Goal: Transaction & Acquisition: Purchase product/service

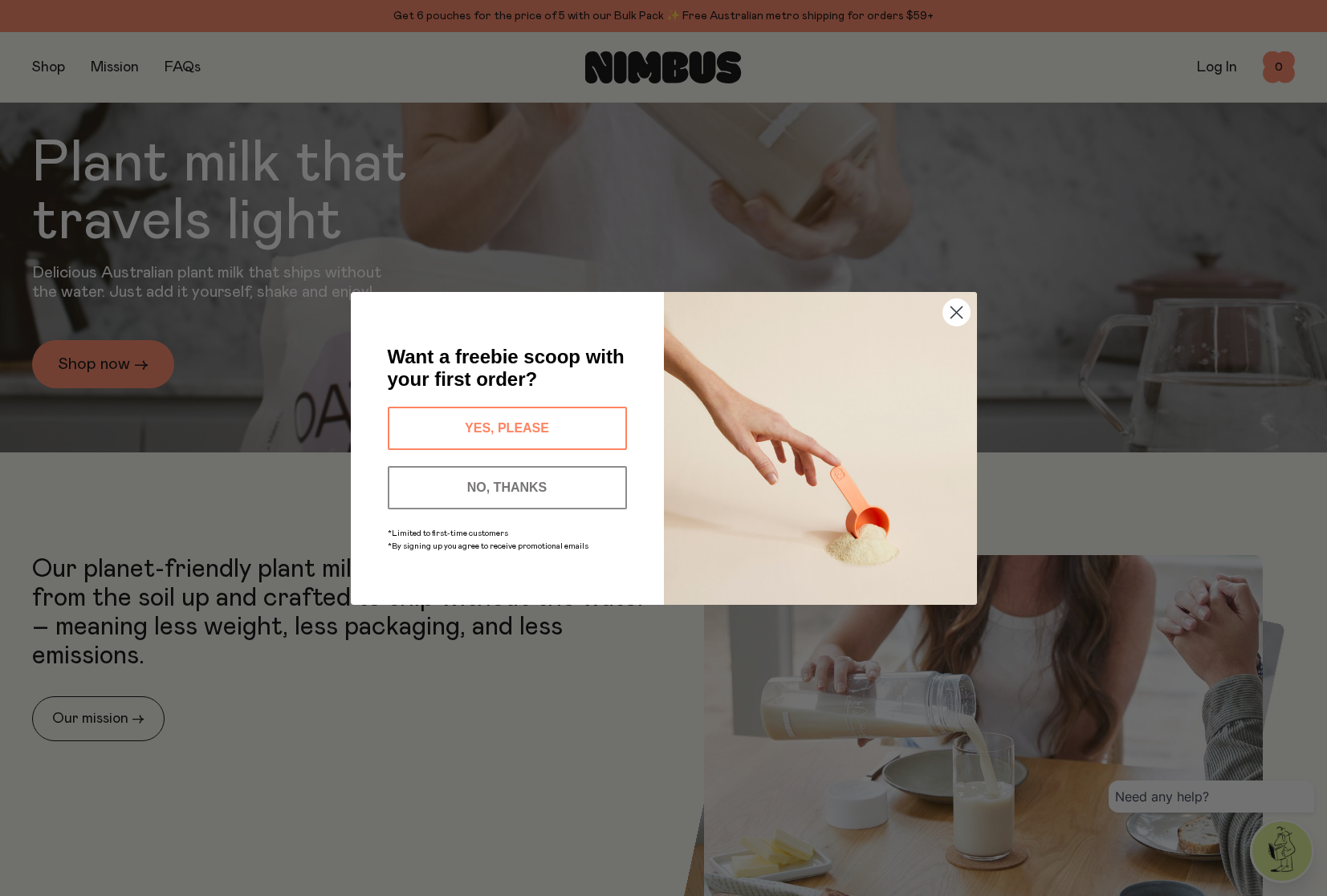
scroll to position [336, 0]
click at [490, 487] on button "NO, THANKS" at bounding box center [507, 487] width 240 height 43
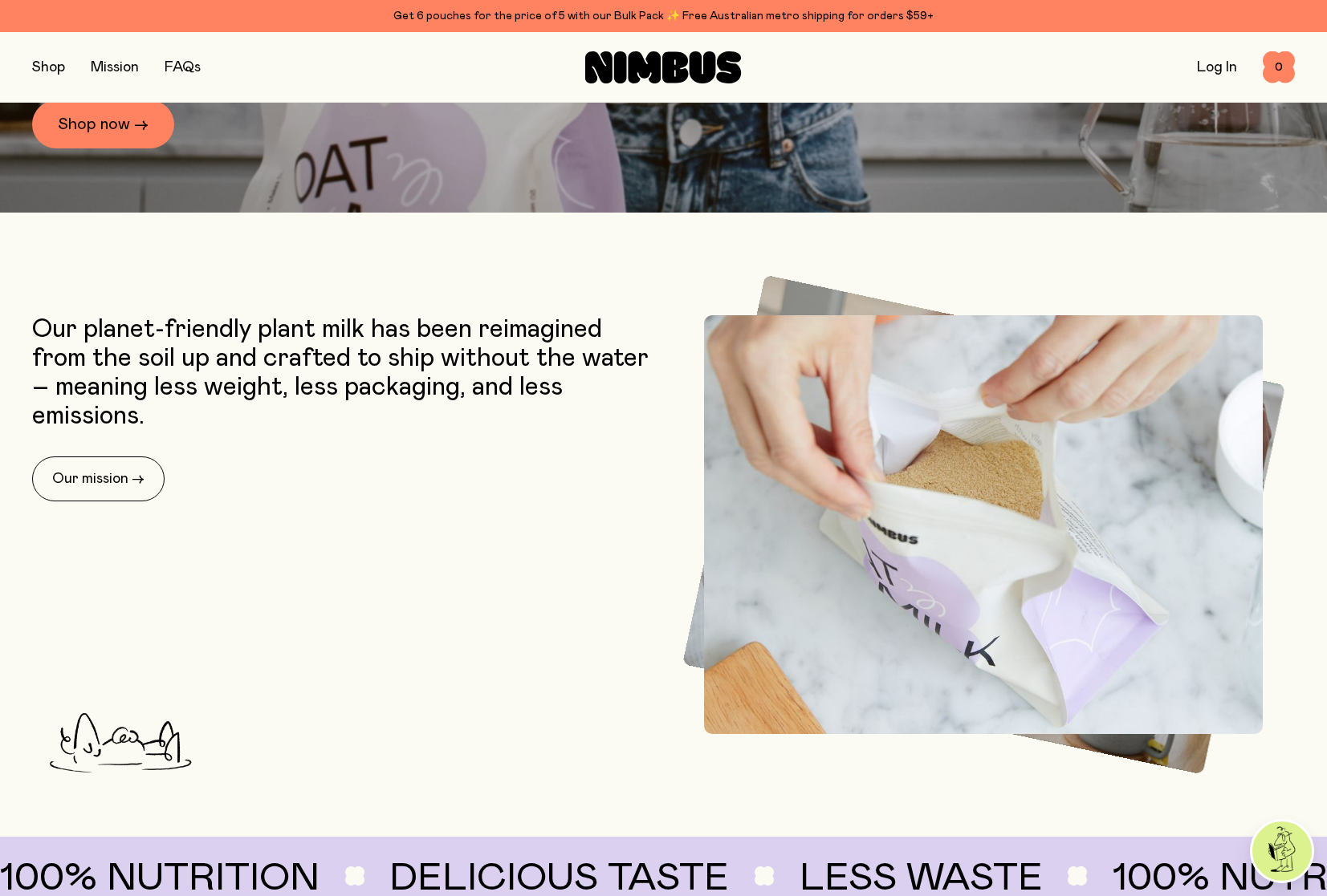
scroll to position [577, 0]
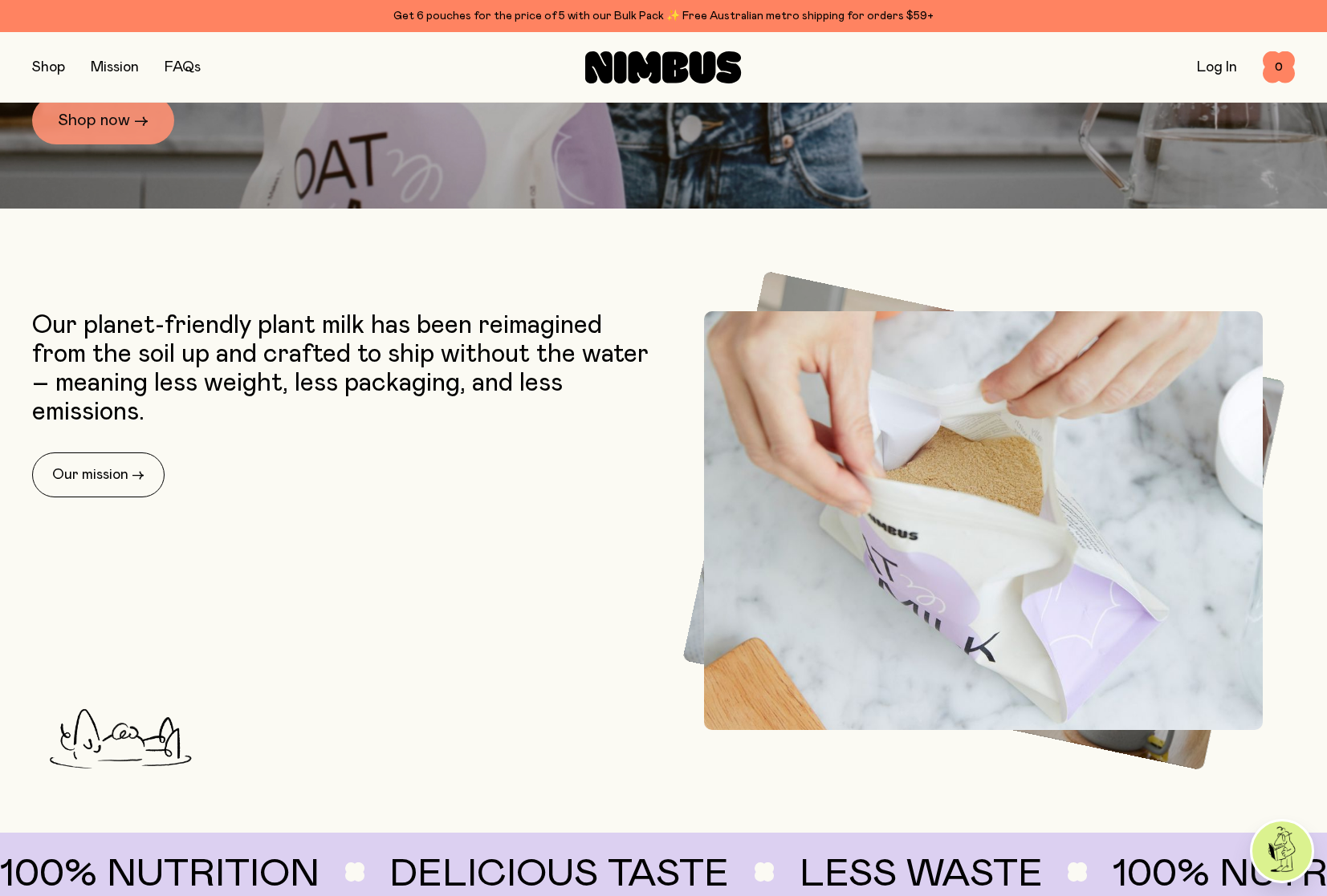
click at [127, 121] on link "Shop now →" at bounding box center [103, 120] width 142 height 48
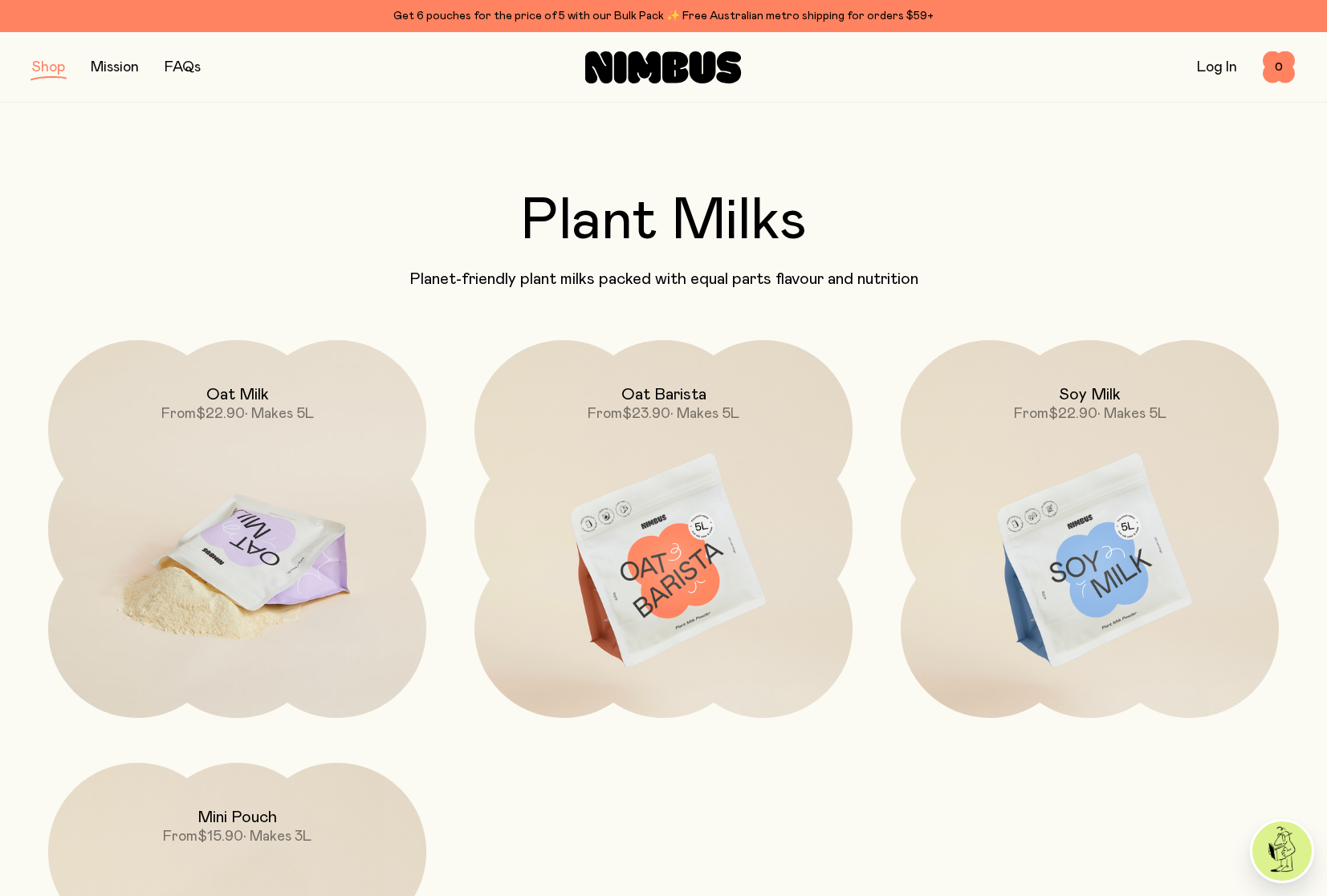
click at [280, 537] on img at bounding box center [237, 561] width 378 height 444
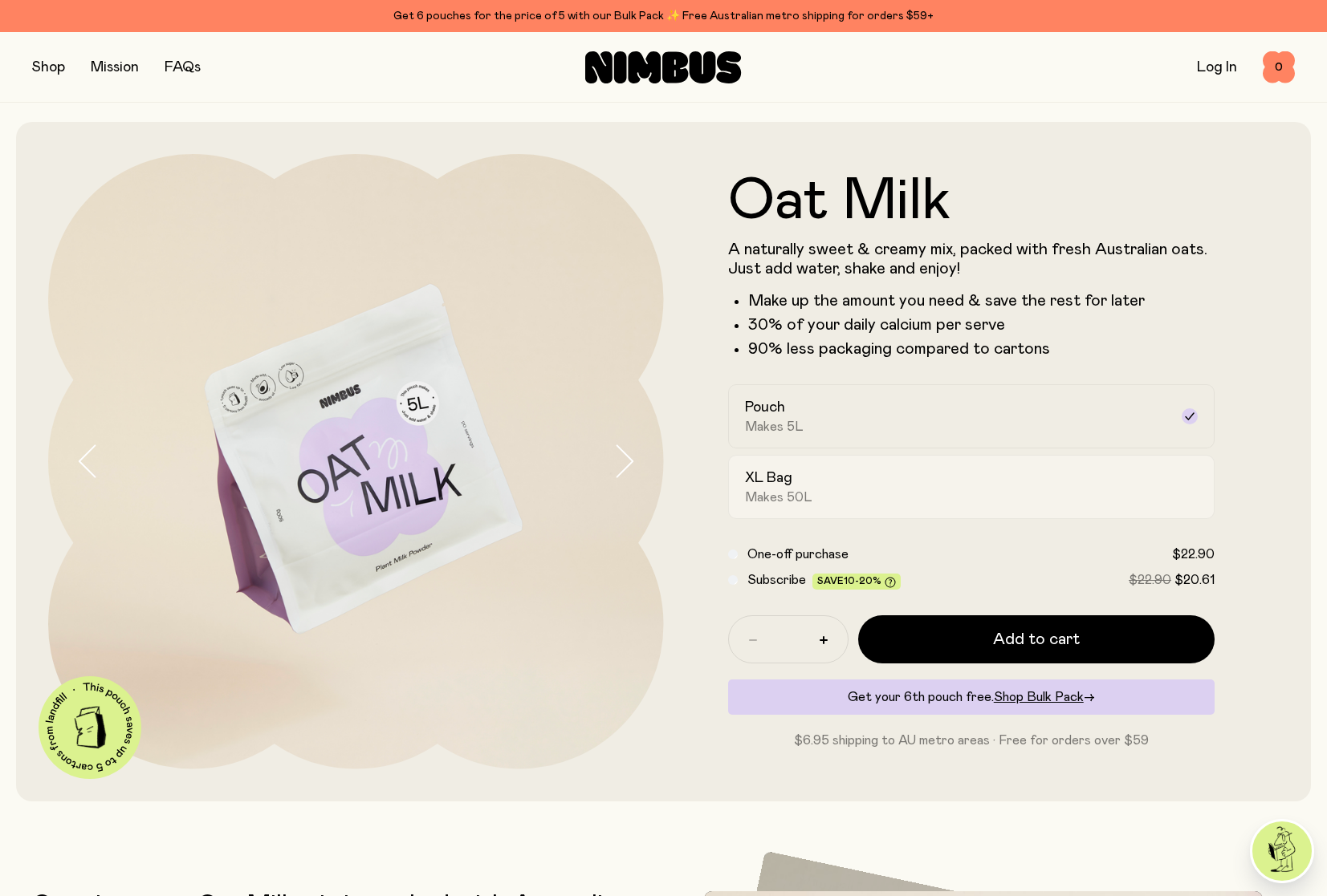
click at [801, 486] on div "XL Bag Makes 50L" at bounding box center [957, 487] width 425 height 37
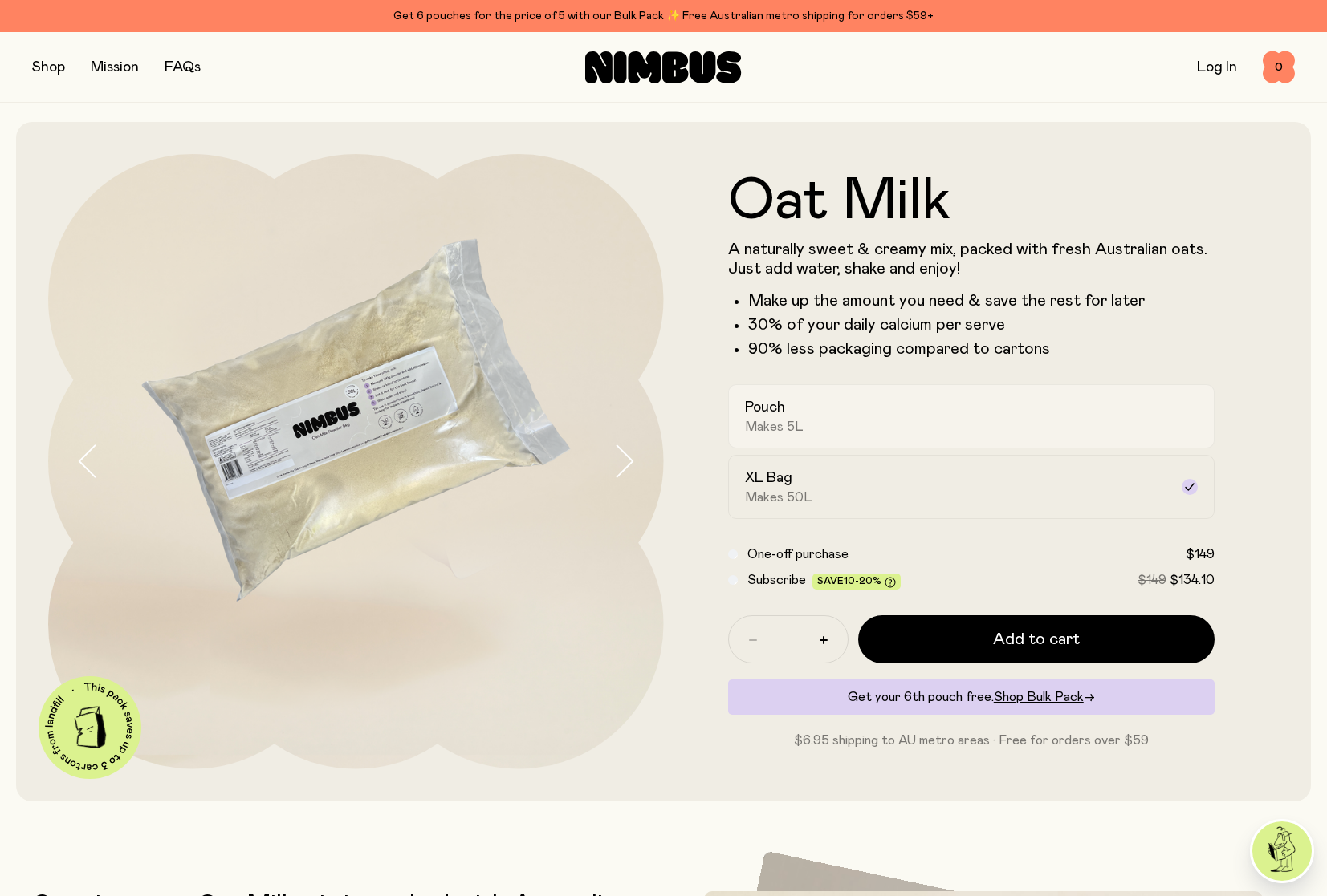
click at [806, 426] on div "Pouch Makes 5L" at bounding box center [957, 416] width 425 height 37
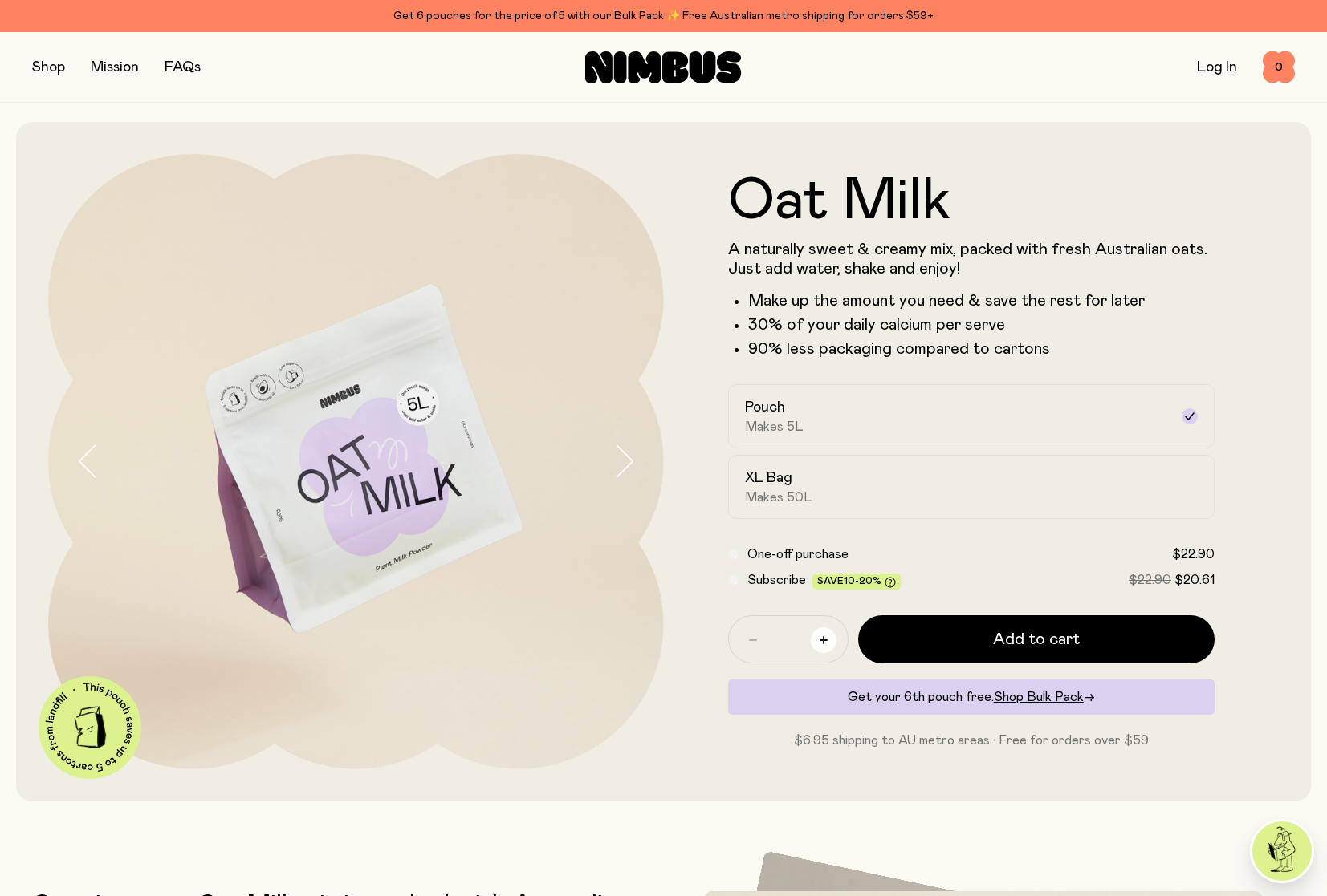
click at [829, 642] on button "button" at bounding box center [823, 639] width 26 height 26
click at [811, 483] on div "XL Bag Makes 50L" at bounding box center [957, 487] width 425 height 37
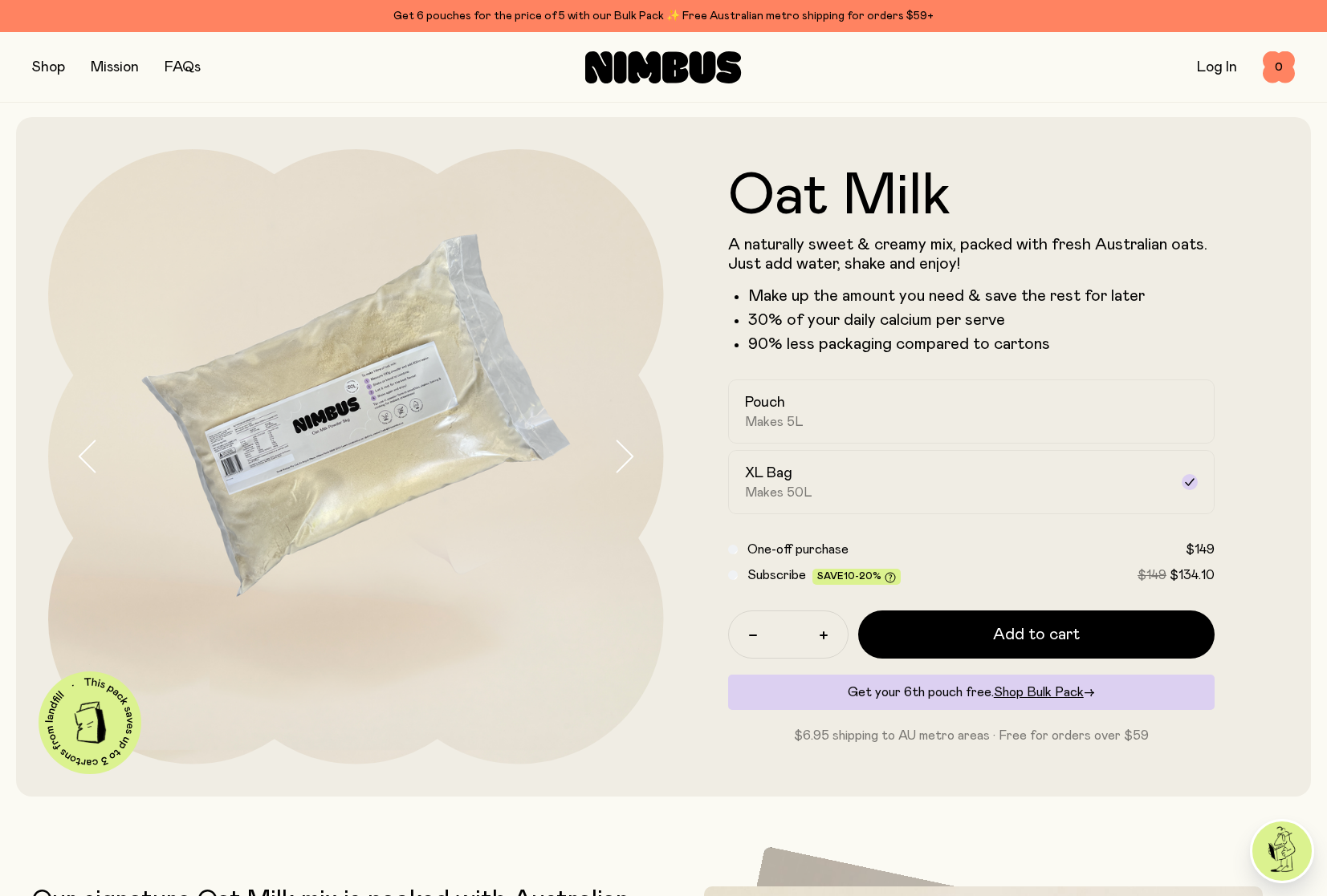
scroll to position [5, 0]
click at [757, 639] on button "button" at bounding box center [752, 635] width 26 height 26
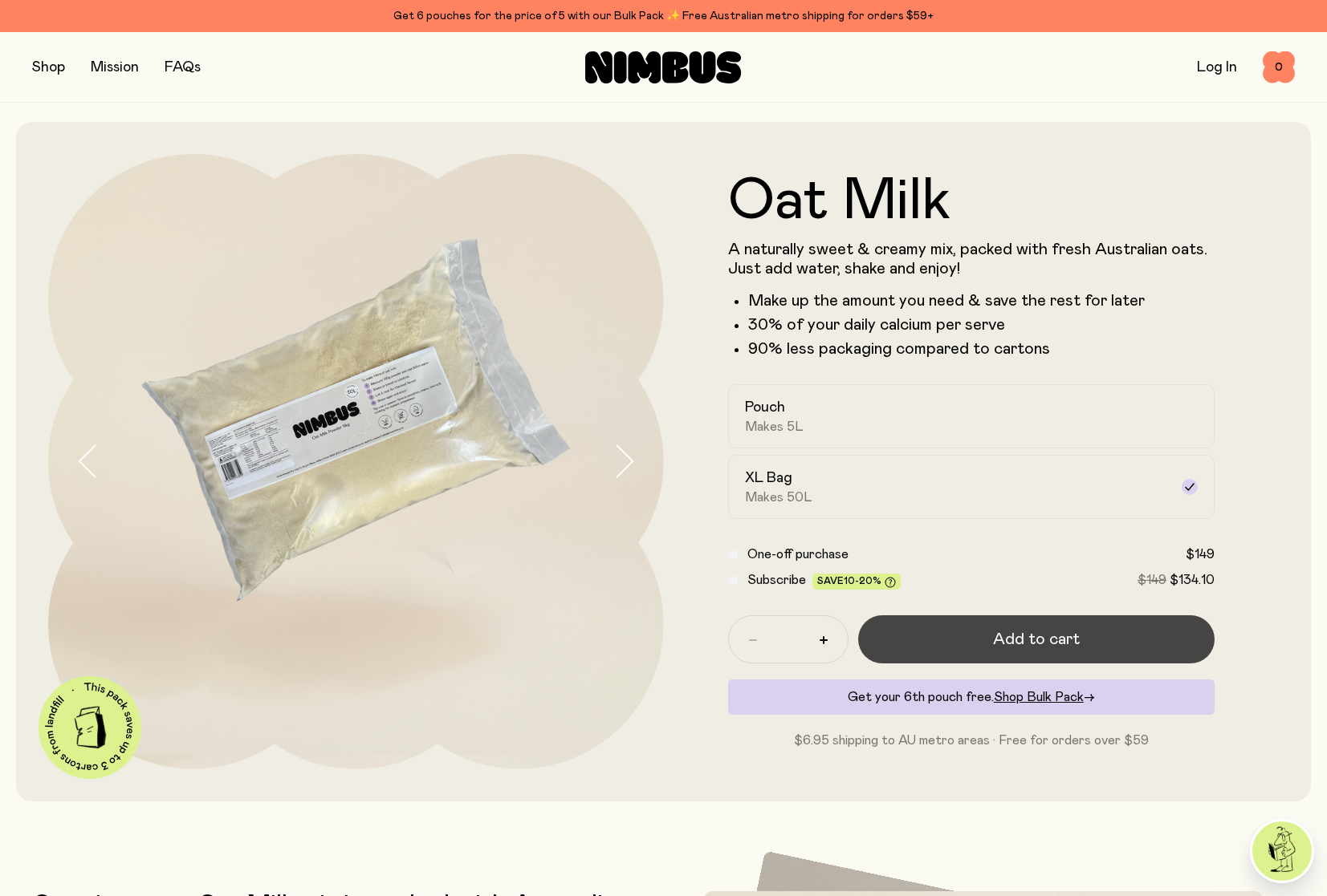
scroll to position [0, 0]
click at [967, 645] on button "Add to cart" at bounding box center [1037, 639] width 357 height 48
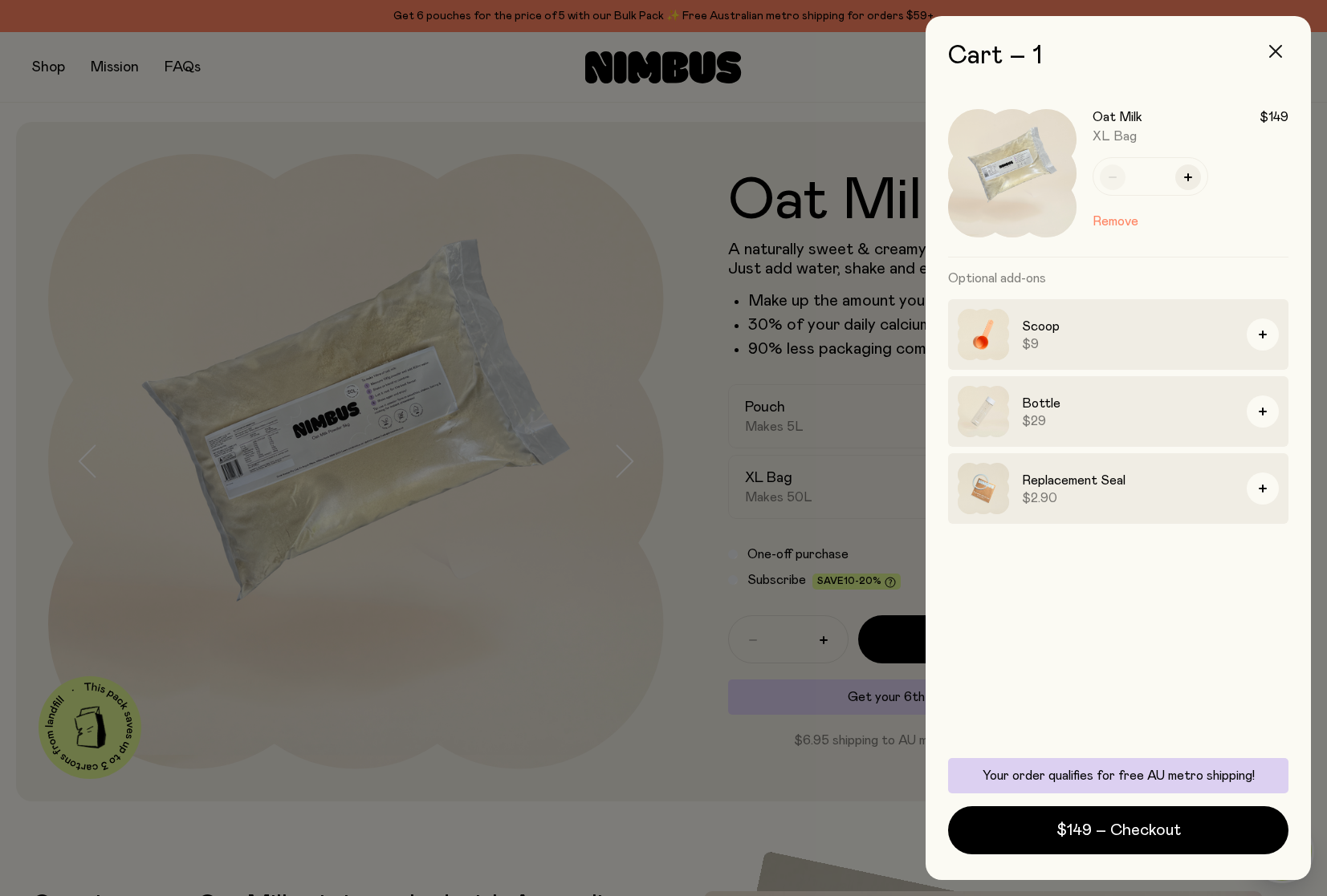
click at [1278, 53] on icon "button" at bounding box center [1274, 51] width 12 height 12
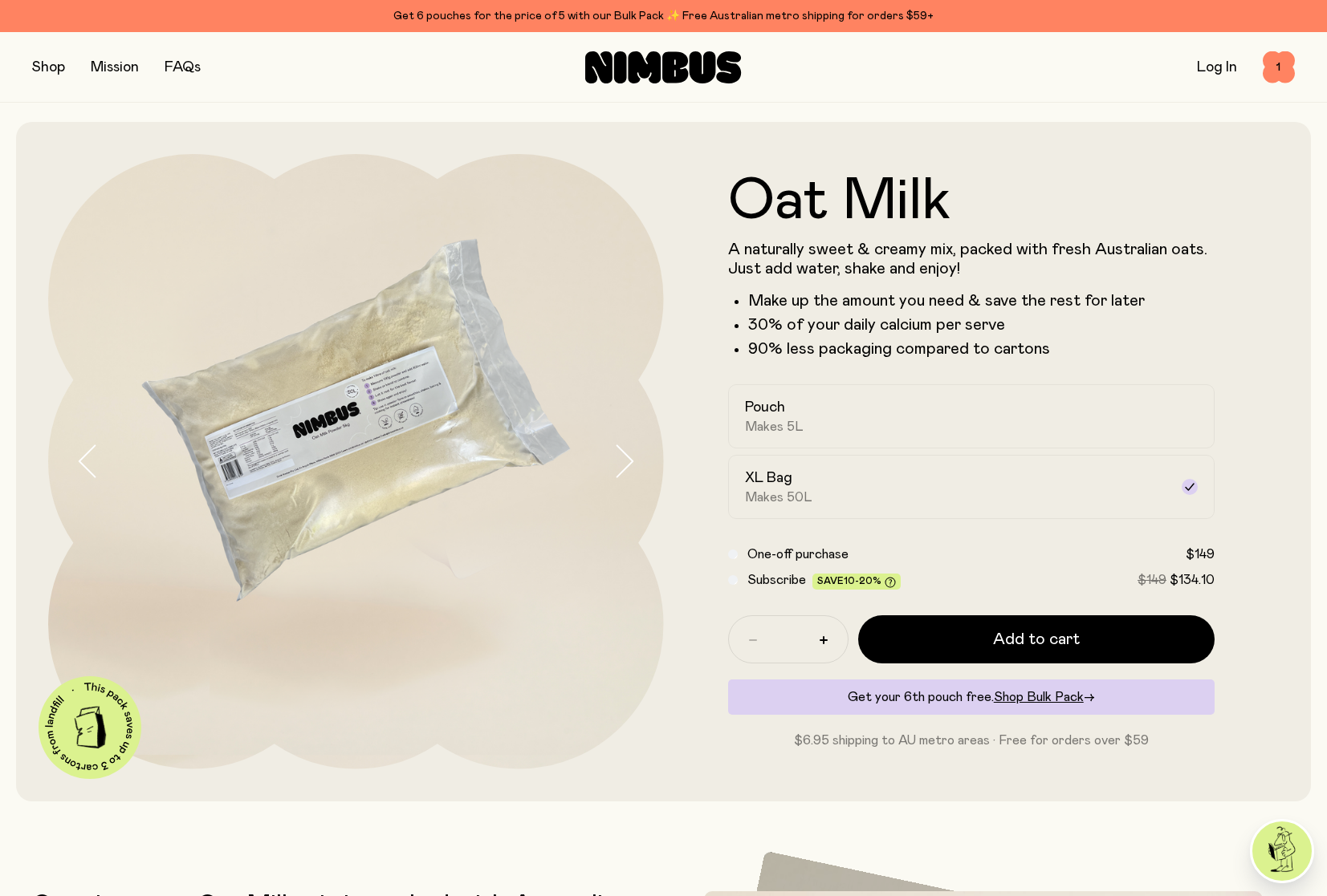
click at [53, 70] on button "button" at bounding box center [49, 68] width 32 height 23
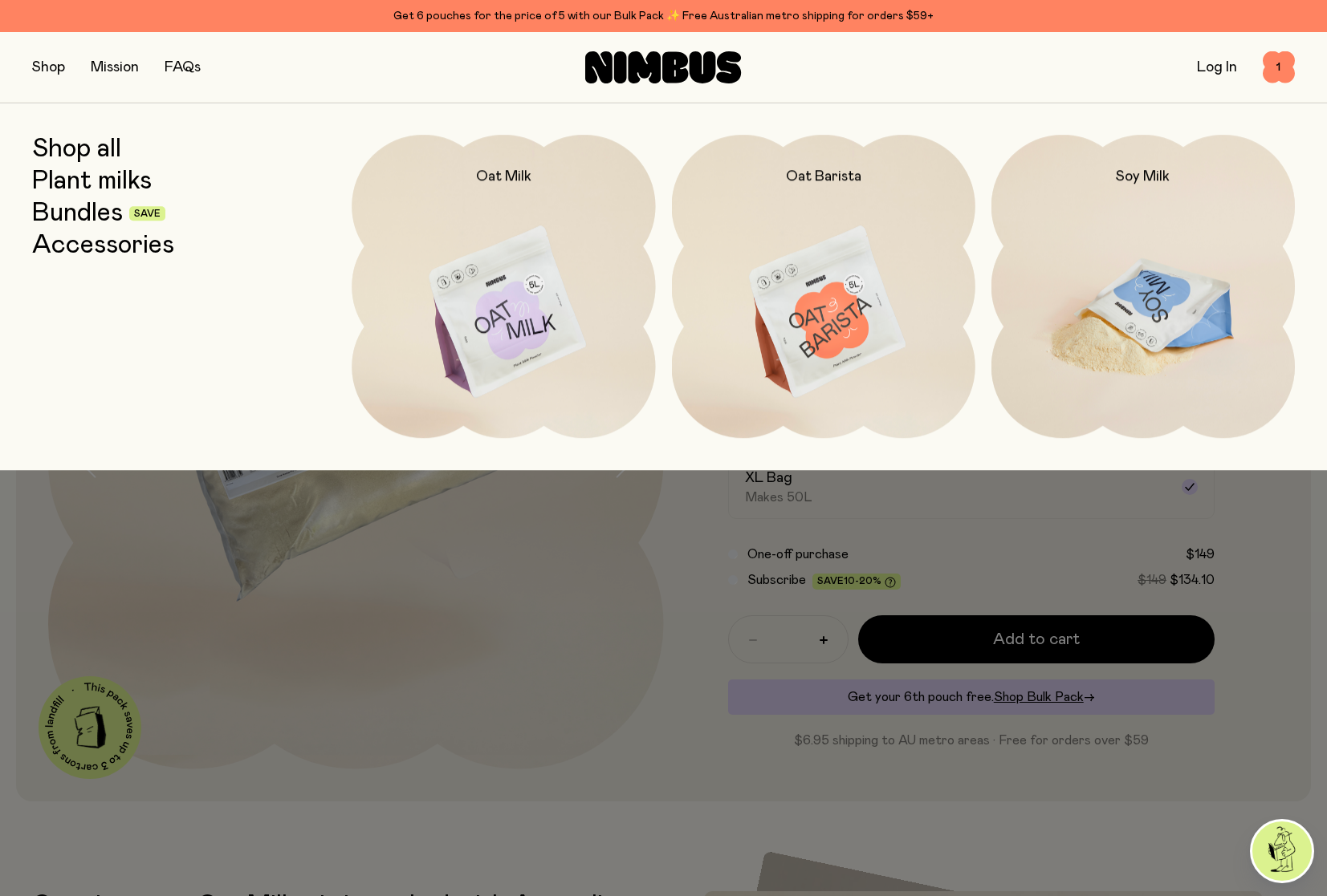
click at [1085, 293] on img at bounding box center [1143, 312] width 304 height 356
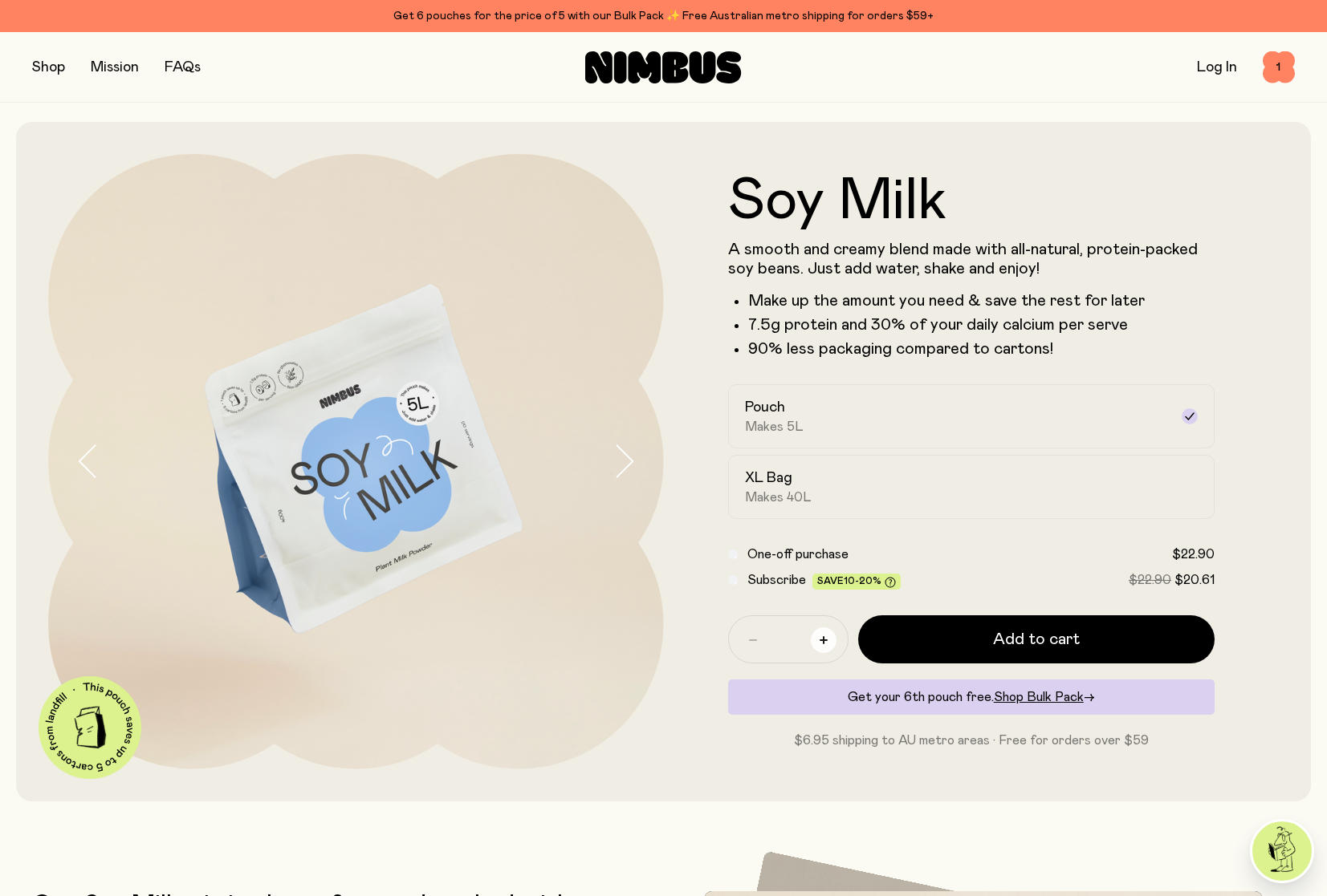
click at [828, 642] on button "button" at bounding box center [823, 639] width 26 height 26
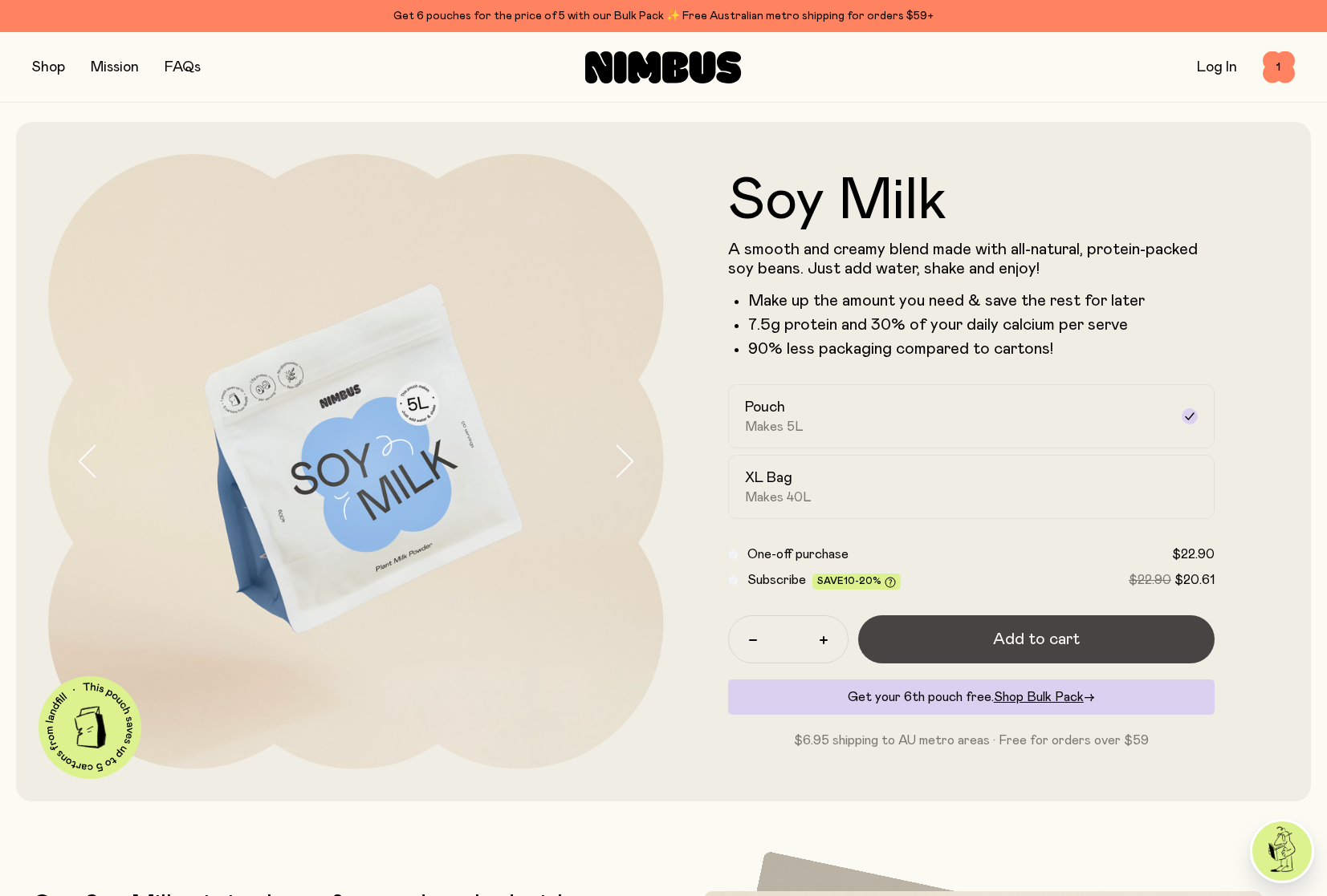
scroll to position [4, 0]
click at [990, 640] on button "Add to cart" at bounding box center [1037, 639] width 357 height 48
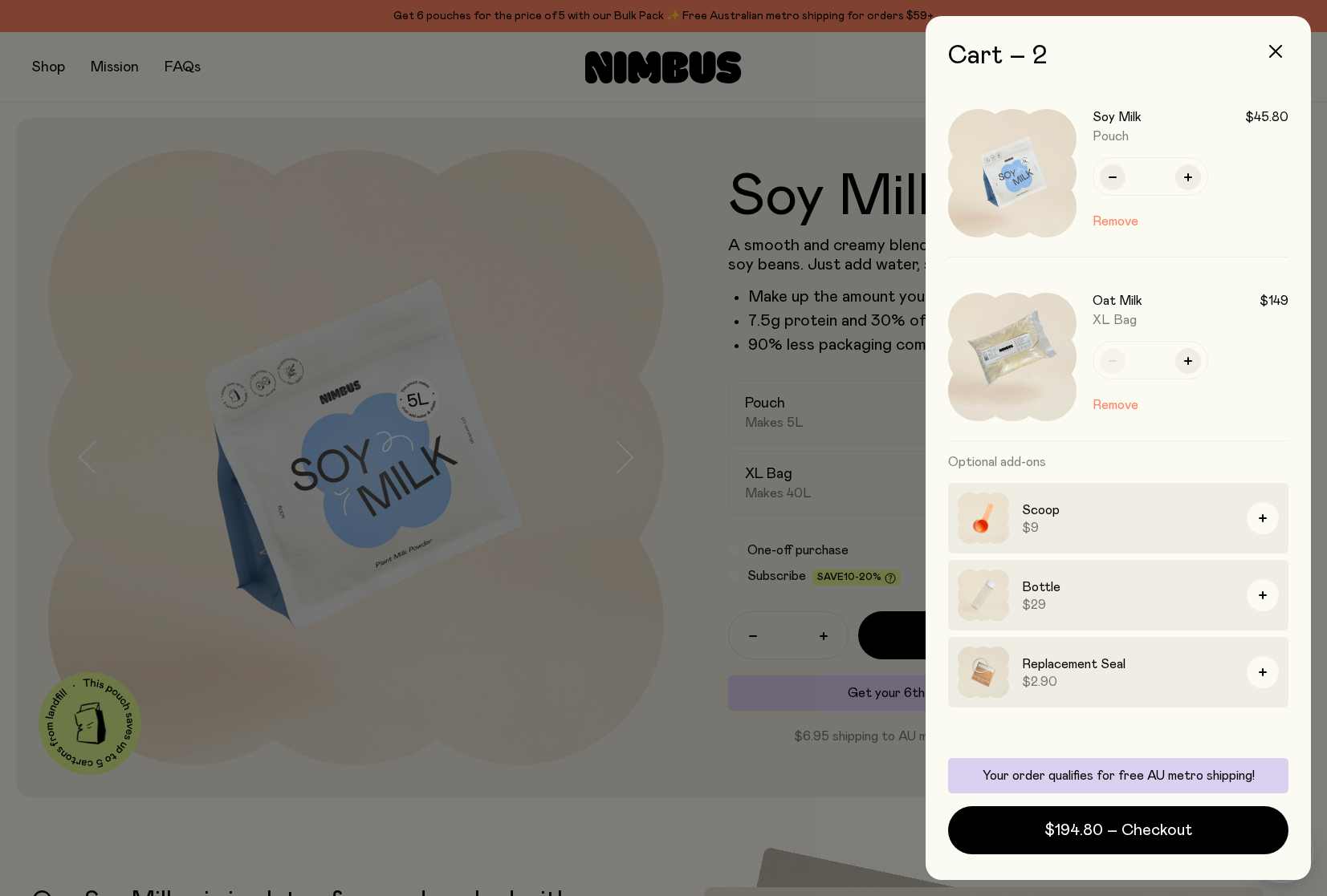
scroll to position [0, 0]
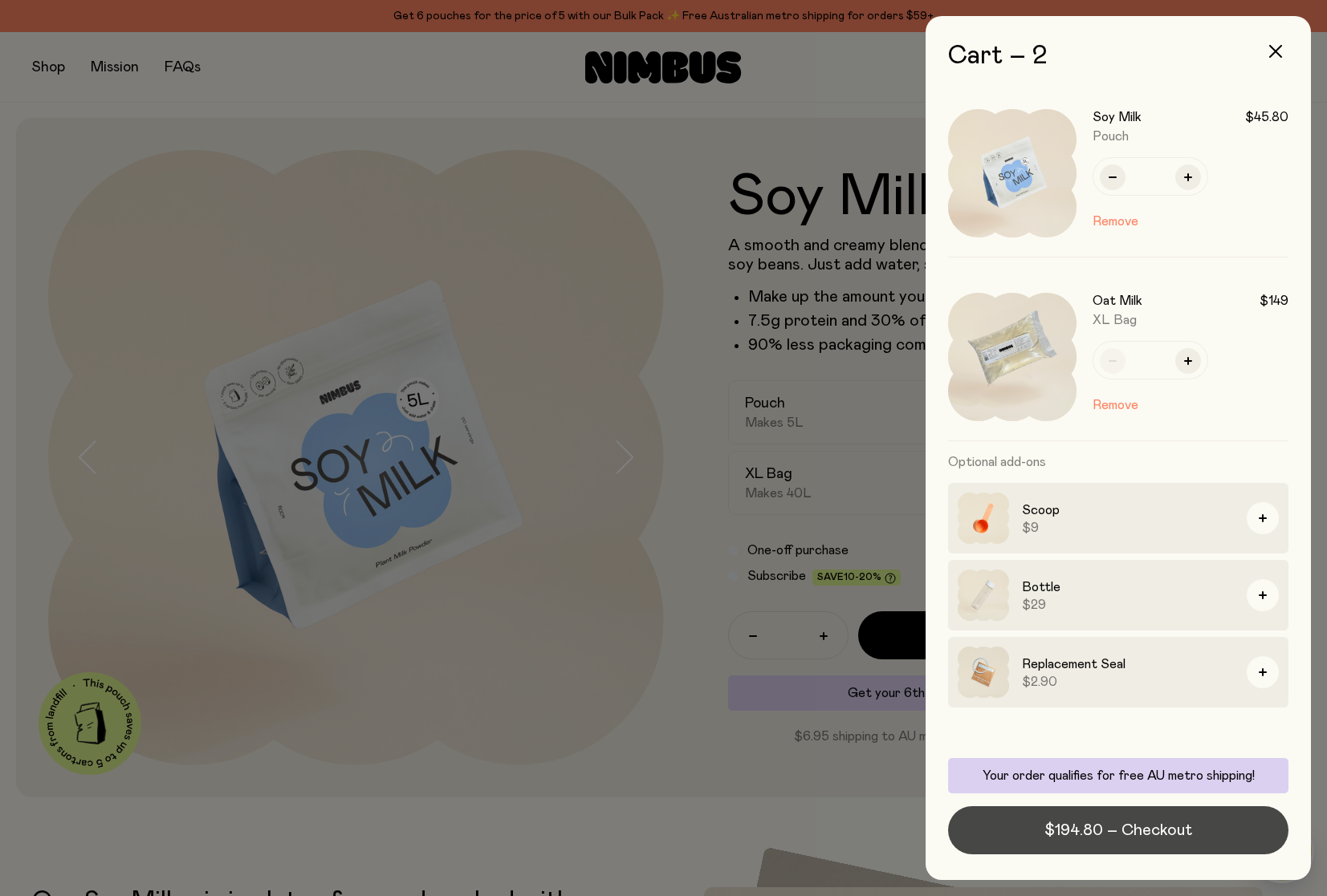
click at [1084, 833] on span "$194.80 – Checkout" at bounding box center [1118, 830] width 148 height 23
